Goal: Information Seeking & Learning: Learn about a topic

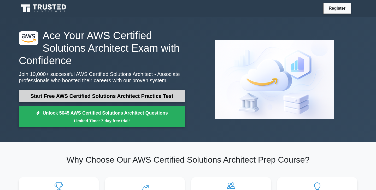
click at [94, 94] on link "Start Free AWS Certified Solutions Architect Practice Test" at bounding box center [102, 96] width 166 height 13
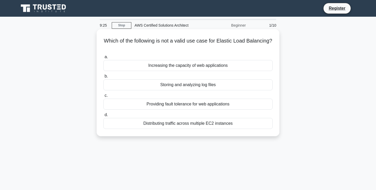
click at [151, 64] on div "Increasing the capacity of web applications" at bounding box center [187, 65] width 169 height 11
click at [103, 59] on input "a. Increasing the capacity of web applications" at bounding box center [103, 56] width 0 height 3
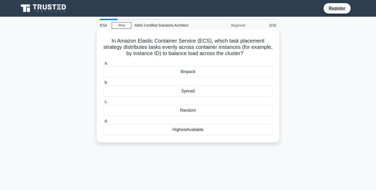
click at [189, 90] on div "Spread" at bounding box center [187, 91] width 169 height 11
click at [103, 84] on input "b. Spread" at bounding box center [103, 82] width 0 height 3
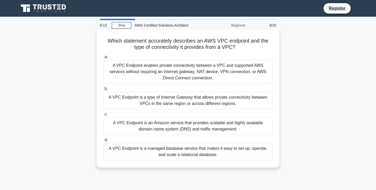
click at [198, 75] on div "A VPC Endpoint enables private connectivity between a VPC and supported AWS ser…" at bounding box center [187, 71] width 169 height 23
click at [103, 59] on input "a. A VPC Endpoint enables private connectivity between a VPC and supported AWS …" at bounding box center [103, 56] width 0 height 3
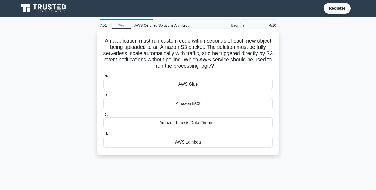
click at [198, 145] on div "AWS Lambda" at bounding box center [187, 142] width 169 height 11
click at [103, 135] on input "d. AWS Lambda" at bounding box center [103, 133] width 0 height 3
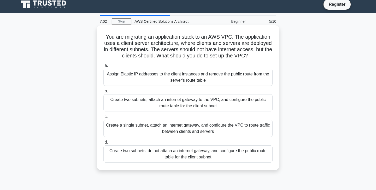
scroll to position [5, 0]
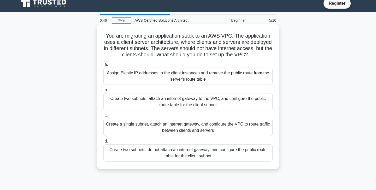
click at [207, 103] on div "Create two subnets, attach an internet gateway to the VPC, and configure the pu…" at bounding box center [187, 101] width 169 height 17
click at [103, 92] on input "b. Create two subnets, attach an internet gateway to the VPC, and configure the…" at bounding box center [103, 89] width 0 height 3
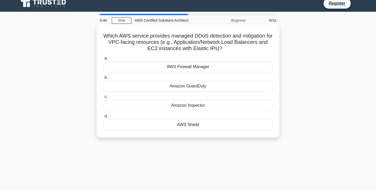
scroll to position [0, 0]
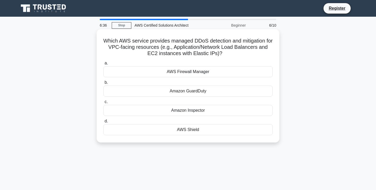
click at [197, 127] on div "AWS Shield" at bounding box center [187, 129] width 169 height 11
click at [103, 123] on input "d. AWS Shield" at bounding box center [103, 120] width 0 height 3
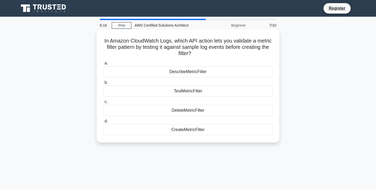
click at [193, 131] on div "CreateMetricFilter" at bounding box center [187, 129] width 169 height 11
click at [103, 123] on input "d. CreateMetricFilter" at bounding box center [103, 120] width 0 height 3
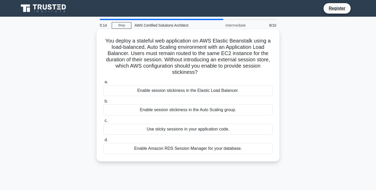
click at [195, 91] on div "Enable session stickiness in the Elastic Load Balancer." at bounding box center [187, 90] width 169 height 11
click at [103, 84] on input "a. Enable session stickiness in the Elastic Load Balancer." at bounding box center [103, 81] width 0 height 3
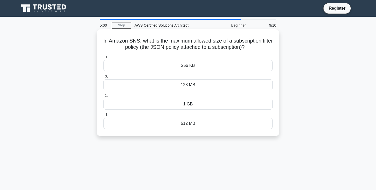
click at [211, 65] on div "256 KB" at bounding box center [187, 65] width 169 height 11
click at [103, 59] on input "a. 256 KB" at bounding box center [103, 56] width 0 height 3
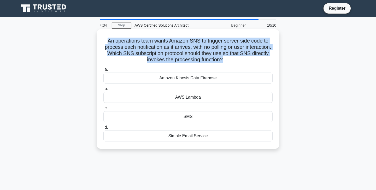
drag, startPoint x: 105, startPoint y: 41, endPoint x: 227, endPoint y: 66, distance: 124.3
click at [227, 66] on div "An operations team wants Amazon SNS to trigger server-side code to process each…" at bounding box center [188, 88] width 178 height 115
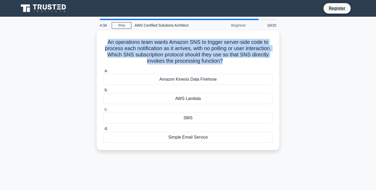
copy div "An operations team wants Amazon SNS to trigger server-side code to process each…"
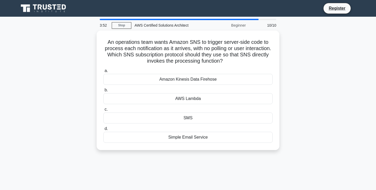
click at [304, 97] on div "An operations team wants Amazon SNS to trigger server-side code to process each…" at bounding box center [188, 94] width 344 height 126
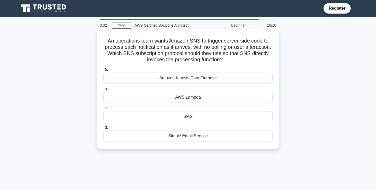
click at [229, 101] on div "AWS Lambda" at bounding box center [187, 97] width 169 height 11
click at [103, 91] on input "b. AWS Lambda" at bounding box center [103, 88] width 0 height 3
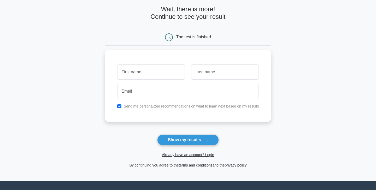
scroll to position [25, 0]
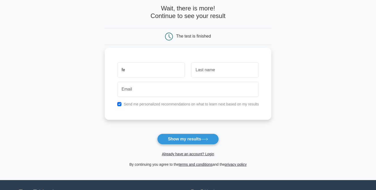
type input "fe"
click at [227, 70] on input "text" at bounding box center [225, 69] width 68 height 15
type input "fes"
click at [203, 98] on div at bounding box center [188, 89] width 148 height 19
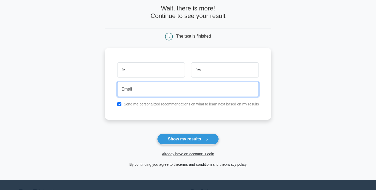
click at [200, 90] on input "email" at bounding box center [188, 89] width 142 height 15
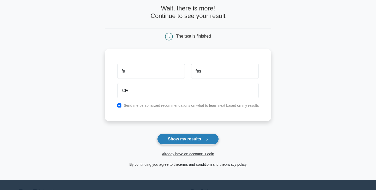
click at [209, 136] on button "Show my results" at bounding box center [188, 139] width 62 height 11
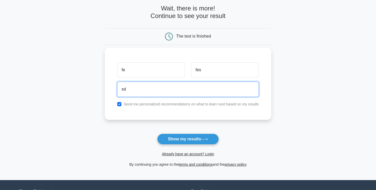
type input "s"
type input "phucgolkk02@gmail.com"
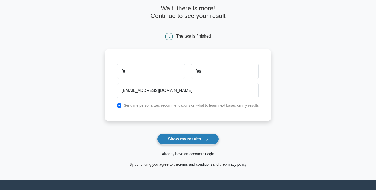
click at [195, 137] on button "Show my results" at bounding box center [188, 139] width 62 height 11
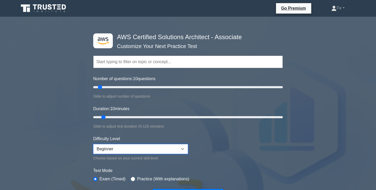
click at [175, 151] on select "Beginner Intermediate Expert" at bounding box center [140, 149] width 95 height 10
select select "expert"
click at [93, 144] on select "Beginner Intermediate Expert" at bounding box center [140, 149] width 95 height 10
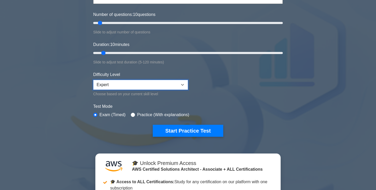
scroll to position [68, 0]
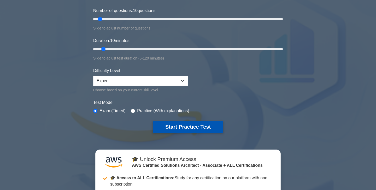
click at [189, 127] on button "Start Practice Test" at bounding box center [188, 127] width 70 height 12
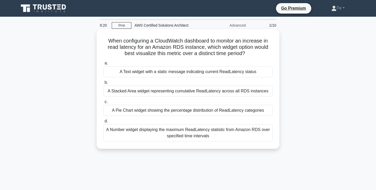
drag, startPoint x: 109, startPoint y: 40, endPoint x: 247, endPoint y: 54, distance: 139.0
click at [247, 54] on h5 "When configuring a CloudWatch dashboard to monitor an increase in read latency …" at bounding box center [188, 47] width 170 height 19
copy h5 "When configuring a CloudWatch dashboard to monitor an increase in read latency …"
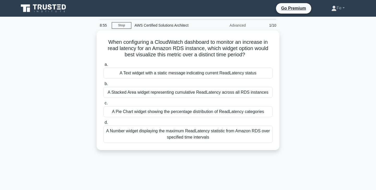
click at [28, 42] on div "When configuring a CloudWatch dashboard to monitor an increase in read latency …" at bounding box center [188, 94] width 344 height 126
